Goal: Participate in discussion: Participate in discussion

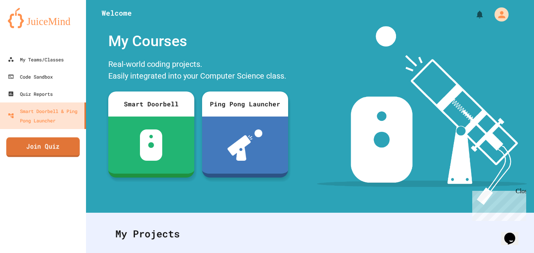
click at [54, 146] on link "Join Quiz" at bounding box center [42, 147] width 73 height 20
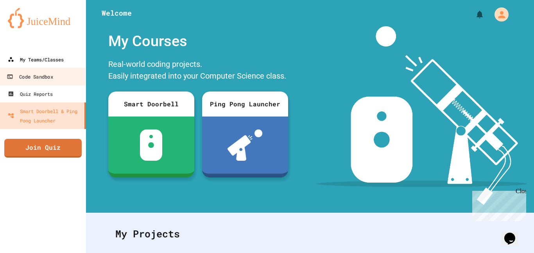
click at [60, 61] on div "My Teams/Classes" at bounding box center [36, 59] width 56 height 9
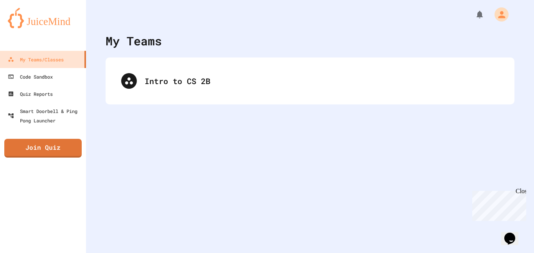
click at [174, 99] on div "Intro to CS 2B" at bounding box center [310, 80] width 409 height 47
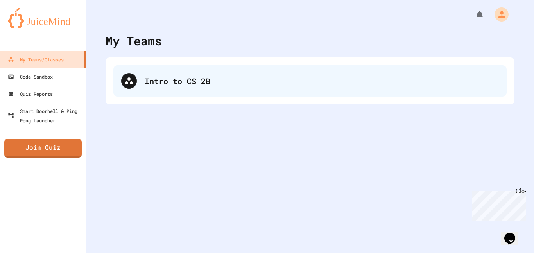
click at [159, 73] on div "Intro to CS 2B" at bounding box center [309, 80] width 393 height 31
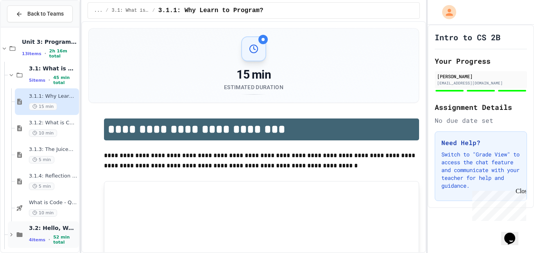
click at [53, 239] on span "52 min total" at bounding box center [65, 240] width 24 height 10
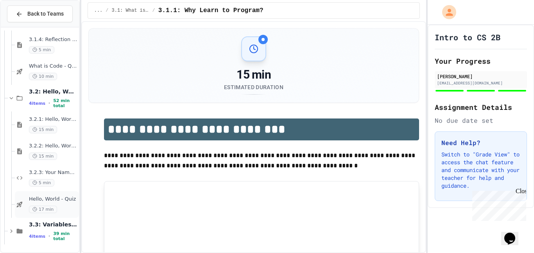
click at [49, 202] on span "Hello, World - Quiz" at bounding box center [53, 199] width 48 height 7
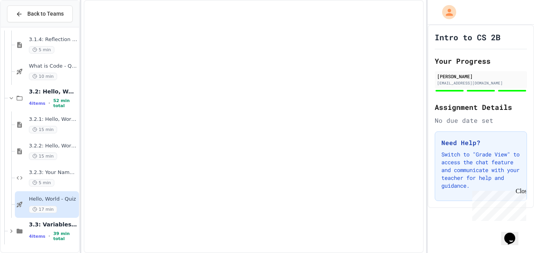
scroll to position [127, 0]
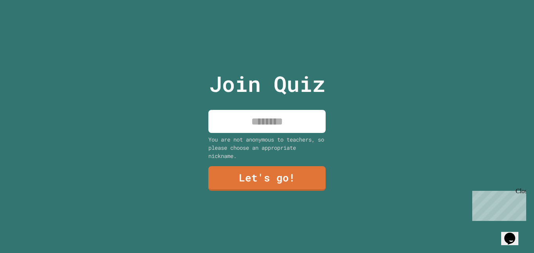
click at [280, 129] on input at bounding box center [266, 121] width 117 height 23
type input "*********"
click at [242, 180] on link "Let's go!" at bounding box center [267, 178] width 116 height 26
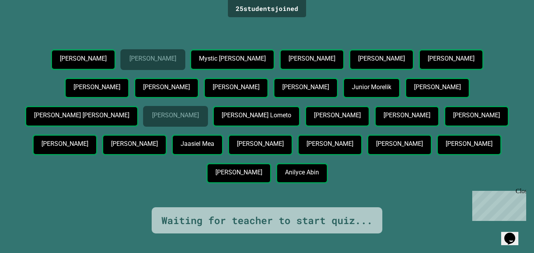
click at [214, 147] on p "Jaasiel Mea" at bounding box center [197, 143] width 33 height 7
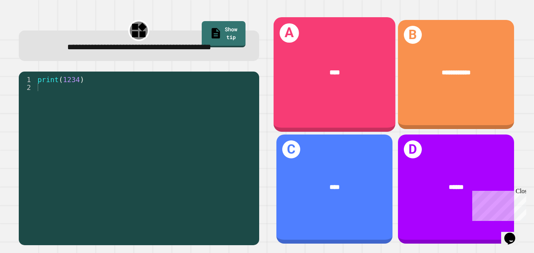
click at [371, 108] on div "A ****" at bounding box center [334, 74] width 122 height 115
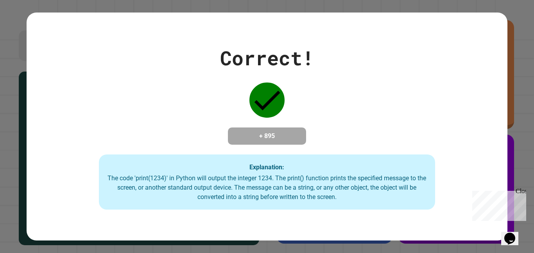
click at [371, 108] on div "Correct! + 895 Explanation: The code 'print(1234)' in Python will output the in…" at bounding box center [267, 126] width 480 height 167
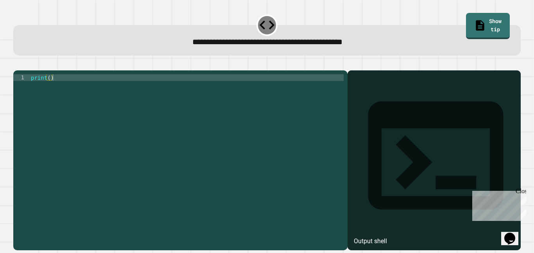
click at [255, 109] on div "print ( )" at bounding box center [186, 157] width 314 height 166
type textarea "**********"
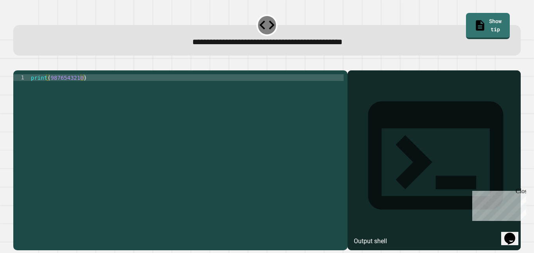
click at [267, 25] on icon at bounding box center [267, 25] width 18 height 18
click at [408, 134] on div at bounding box center [433, 171] width 165 height 157
click at [382, 84] on div "Output shell" at bounding box center [434, 160] width 173 height 180
click at [385, 97] on div "Output shell" at bounding box center [434, 160] width 173 height 180
click at [17, 64] on icon "button" at bounding box center [17, 64] width 0 height 0
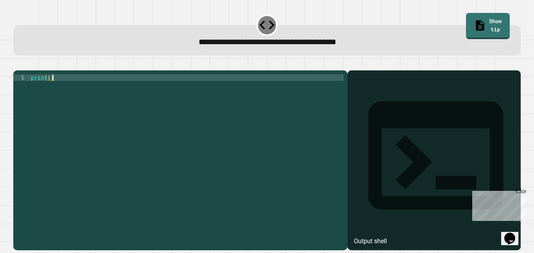
click at [77, 86] on div "print ( )" at bounding box center [186, 157] width 314 height 166
type textarea "**********"
click at [17, 64] on icon "button" at bounding box center [17, 64] width 0 height 0
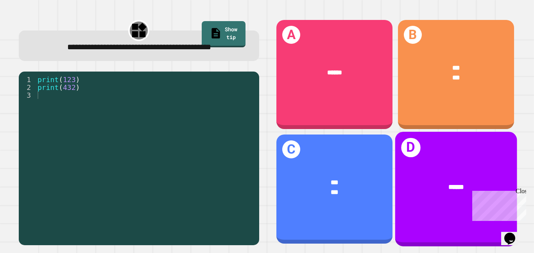
click at [453, 152] on div "D ******" at bounding box center [456, 189] width 122 height 115
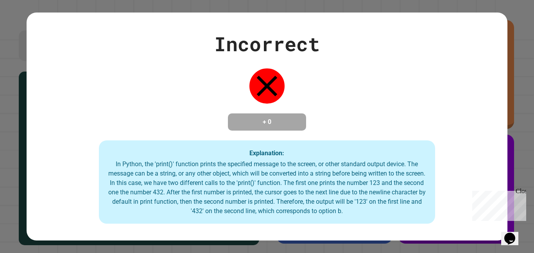
drag, startPoint x: 453, startPoint y: 152, endPoint x: 434, endPoint y: 133, distance: 27.6
click at [434, 133] on div "Incorrect + 0 Explanation: In Python, the 'print()' function prints the specifi…" at bounding box center [267, 126] width 480 height 195
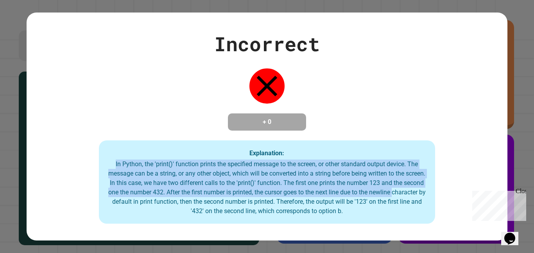
drag, startPoint x: 434, startPoint y: 133, endPoint x: 67, endPoint y: 205, distance: 374.1
click at [67, 205] on div "Incorrect + 0 Explanation: In Python, the 'print()' function prints the specifi…" at bounding box center [267, 126] width 480 height 195
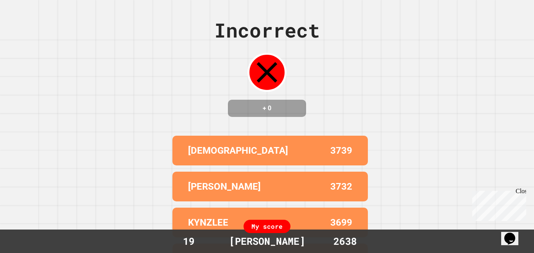
click at [67, 205] on div "Incorrect + 0 KHRISTIAN 3739 AARON 3732 KYNZLEE 3699 BIGPAPA 3697 URIJAH 3684 M…" at bounding box center [267, 126] width 534 height 253
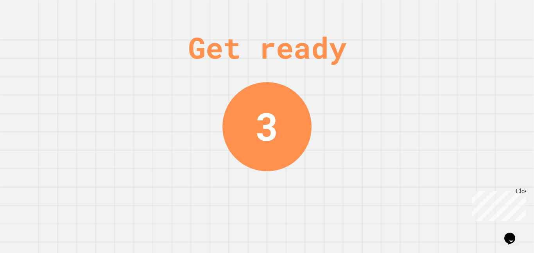
click at [301, 146] on div "Get ready 3" at bounding box center [267, 126] width 534 height 253
click at [285, 143] on div "2" at bounding box center [267, 126] width 89 height 89
click at [285, 143] on div "1" at bounding box center [266, 126] width 89 height 89
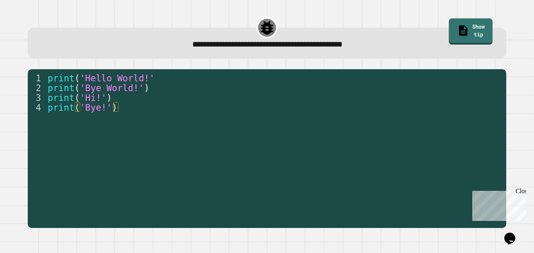
click at [285, 143] on div "print ( 'Hello World!' print ( 'Bye World!' ) print ( 'Hi!' ) print ( 'Bye!' )" at bounding box center [274, 156] width 456 height 166
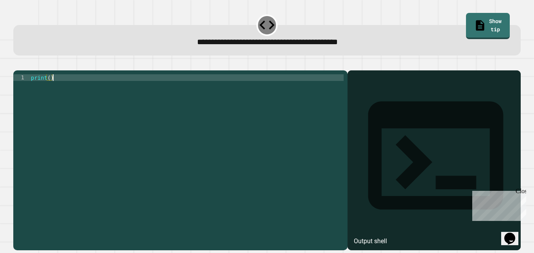
click at [88, 89] on div "print ( )" at bounding box center [186, 157] width 314 height 166
type textarea "**********"
click at [17, 64] on icon "button" at bounding box center [17, 64] width 0 height 0
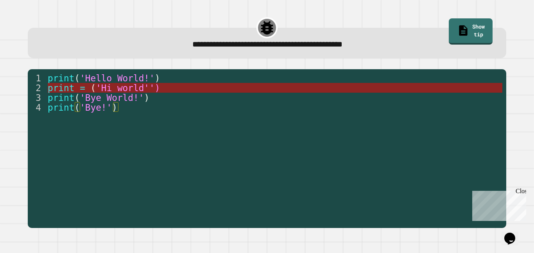
click at [160, 84] on span "'Hi world'')" at bounding box center [128, 88] width 64 height 10
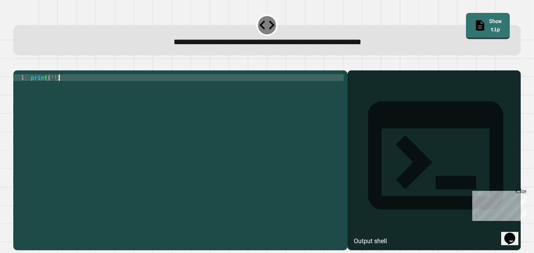
click at [159, 86] on div "print ( '' )" at bounding box center [186, 157] width 314 height 166
click at [33, 64] on button "button" at bounding box center [33, 64] width 0 height 0
click at [72, 93] on div "print ( '' )" at bounding box center [186, 150] width 314 height 153
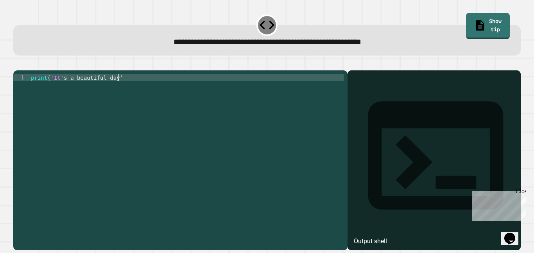
scroll to position [0, 11]
click at [68, 92] on div "print ( 'It' s a beautiful day ')" at bounding box center [186, 157] width 314 height 166
click at [66, 88] on div "print ( 'It' s a beautiful day ')" at bounding box center [186, 157] width 314 height 166
click at [17, 64] on icon "button" at bounding box center [17, 64] width 0 height 0
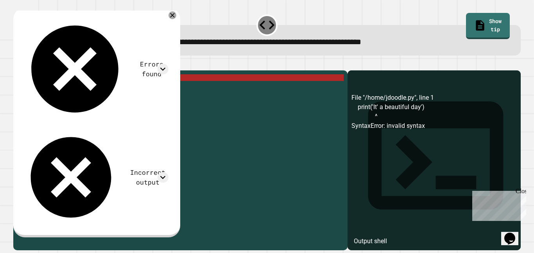
click at [68, 91] on div "print ( 'It' a beautiful day ')" at bounding box center [186, 157] width 314 height 166
click at [66, 90] on div "print ( 'It' a beautiful day ')" at bounding box center [186, 157] width 314 height 166
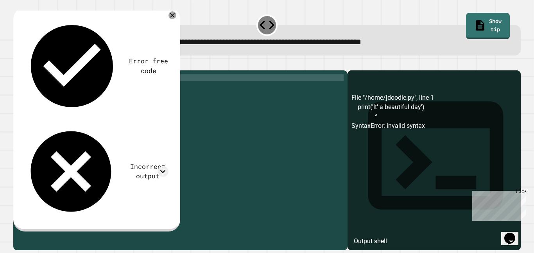
scroll to position [0, 5]
type textarea "**********"
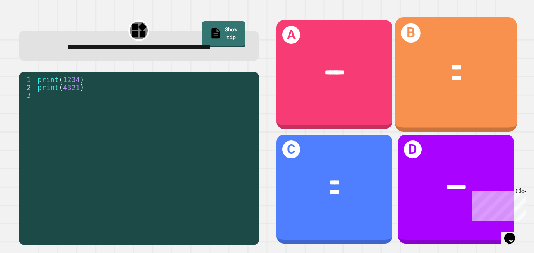
click at [410, 79] on div "****" at bounding box center [456, 77] width 95 height 10
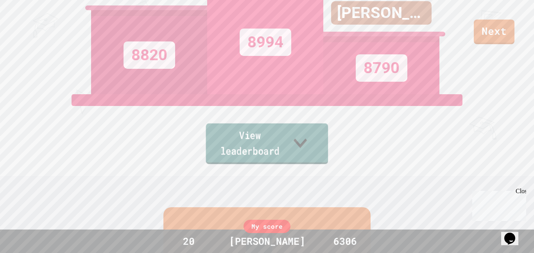
click at [251, 142] on link "View leaderboard" at bounding box center [267, 144] width 122 height 41
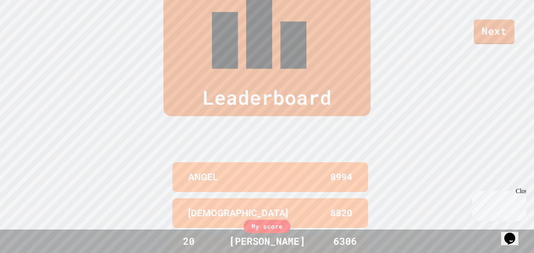
scroll to position [323, 0]
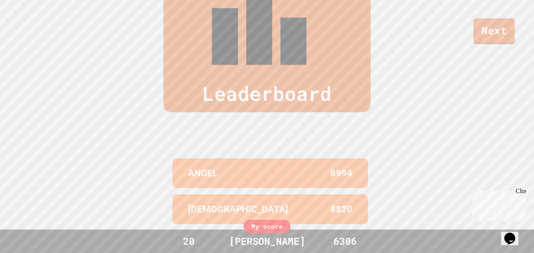
click at [504, 34] on link "Next" at bounding box center [493, 31] width 41 height 26
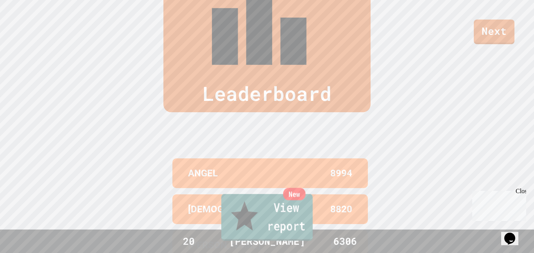
click at [252, 229] on link "New View report" at bounding box center [266, 217] width 91 height 47
